Goal: Information Seeking & Learning: Learn about a topic

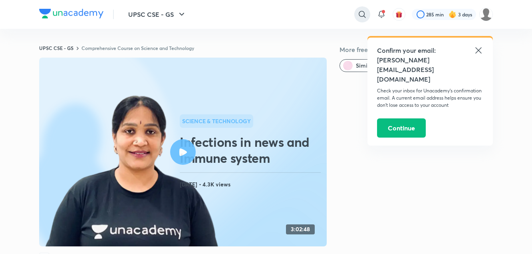
click at [365, 13] on icon at bounding box center [362, 15] width 10 height 10
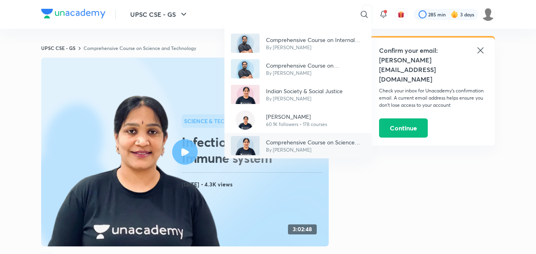
click at [306, 144] on p "Comprehensive Course on Science and Technology" at bounding box center [315, 142] width 99 height 8
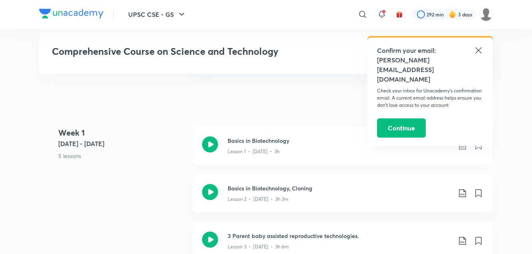
scroll to position [399, 0]
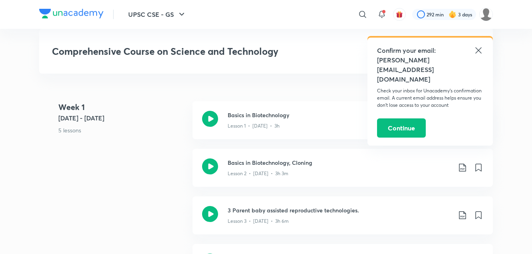
click at [476, 50] on icon at bounding box center [479, 51] width 10 height 10
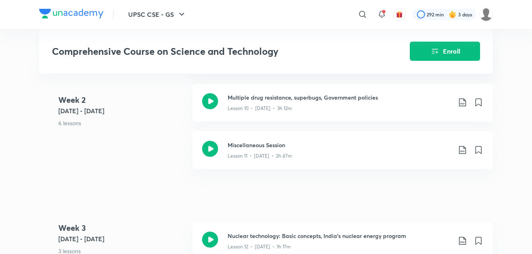
scroll to position [890, 0]
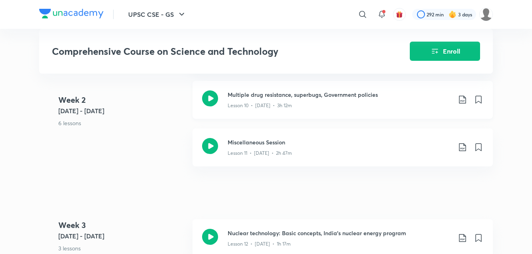
click at [296, 97] on h3 "Multiple drug resistance, superbugs, Government policies" at bounding box center [340, 94] width 224 height 8
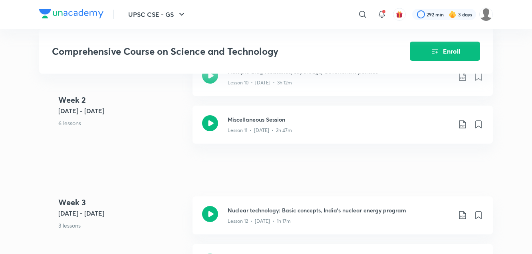
scroll to position [933, 0]
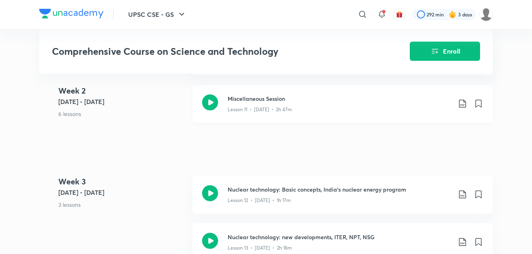
click at [262, 101] on h3 "Miscellaneous Session" at bounding box center [340, 98] width 224 height 8
